Goal: Find specific page/section: Find specific page/section

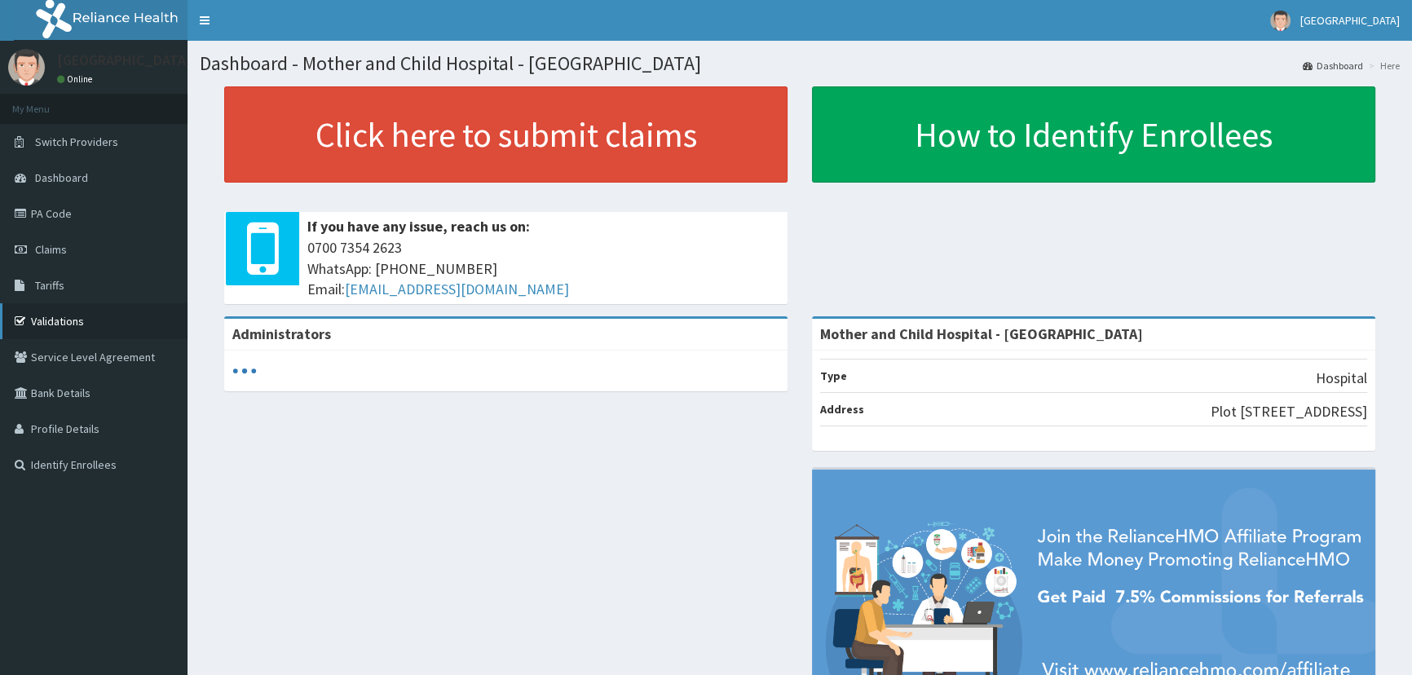
drag, startPoint x: 0, startPoint y: 0, endPoint x: 69, endPoint y: 318, distance: 325.3
click at [69, 318] on link "Validations" at bounding box center [94, 321] width 188 height 36
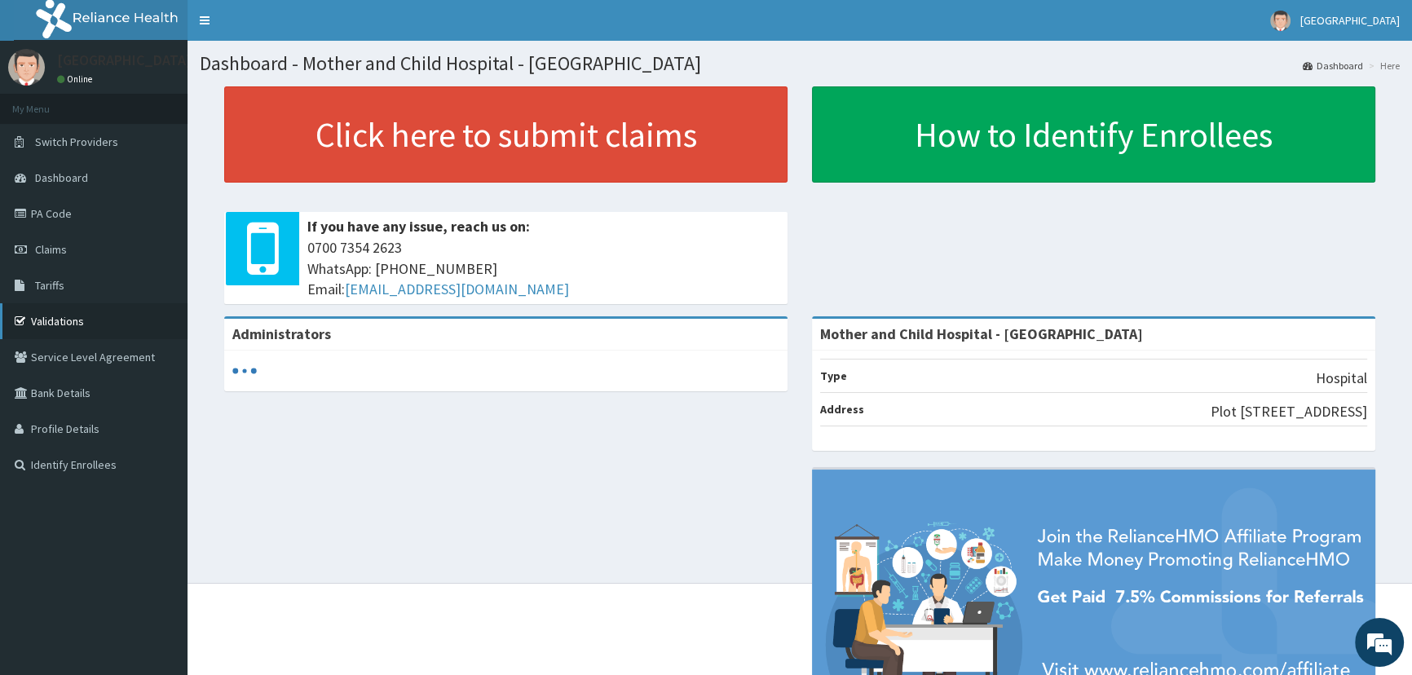
click at [66, 320] on link "Validations" at bounding box center [94, 321] width 188 height 36
